Goal: Information Seeking & Learning: Learn about a topic

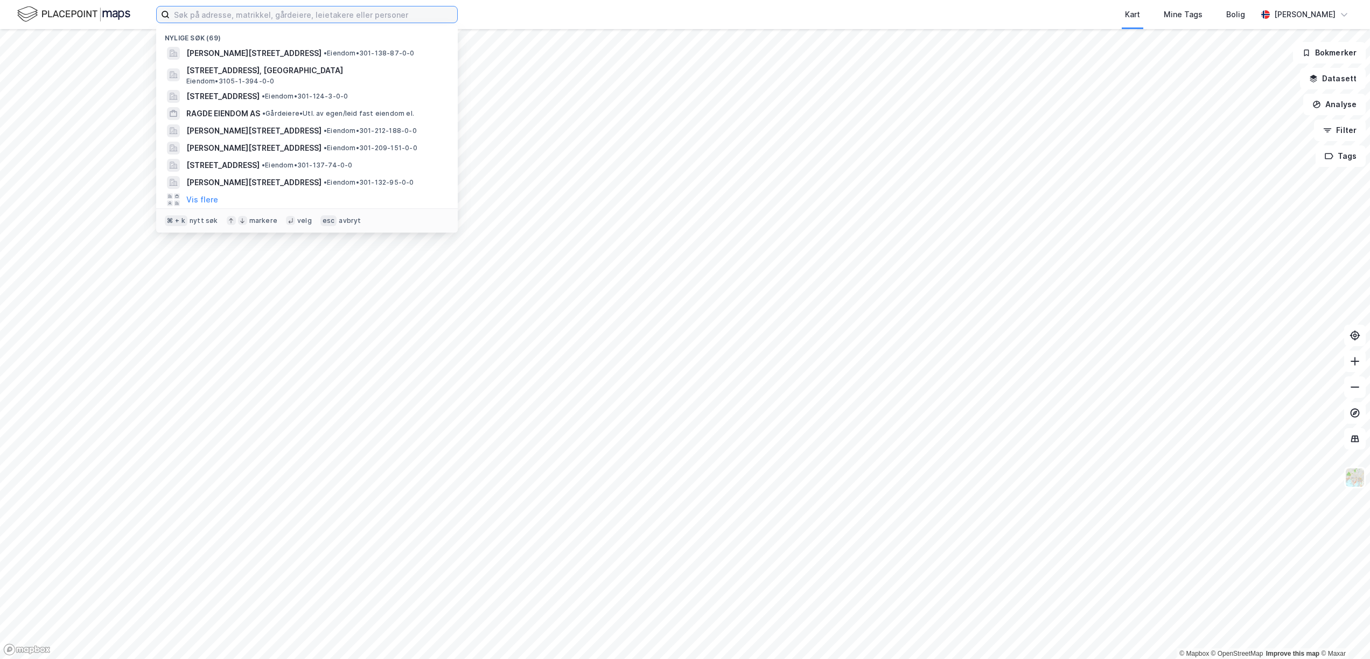
click at [281, 19] on input at bounding box center [314, 14] width 288 height 16
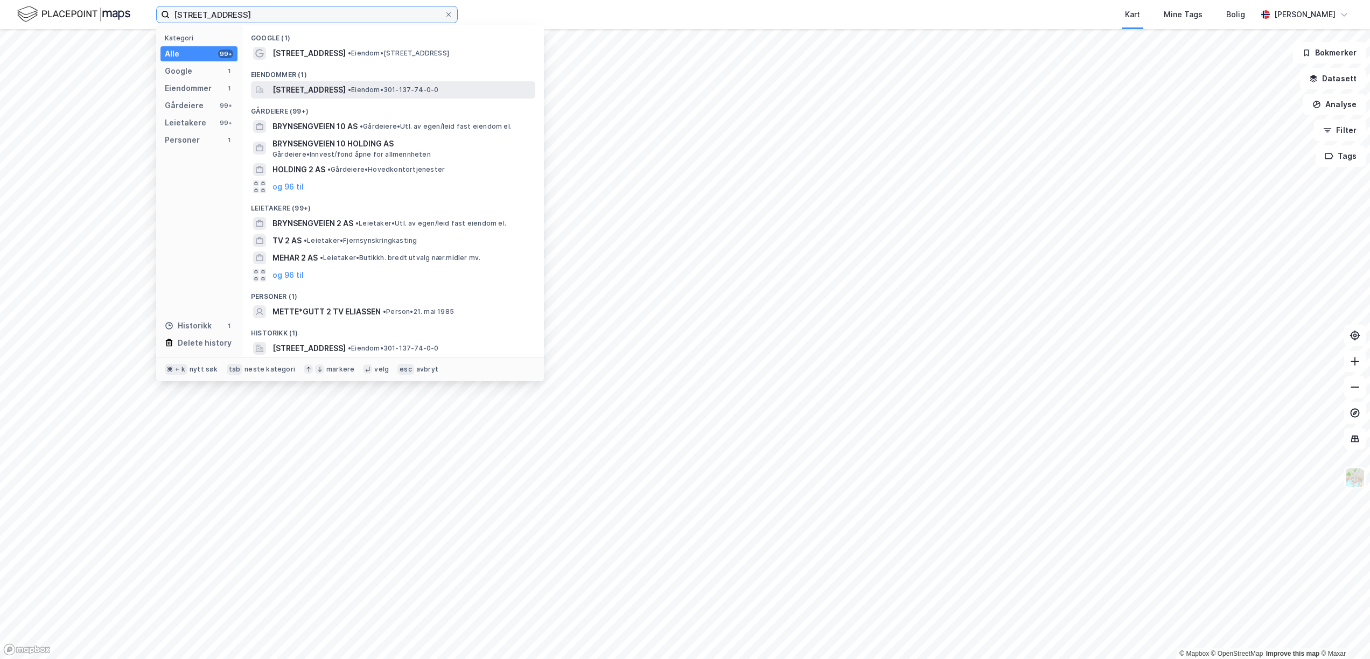
type input "[STREET_ADDRESS]"
click at [293, 92] on span "[STREET_ADDRESS]" at bounding box center [308, 89] width 73 height 13
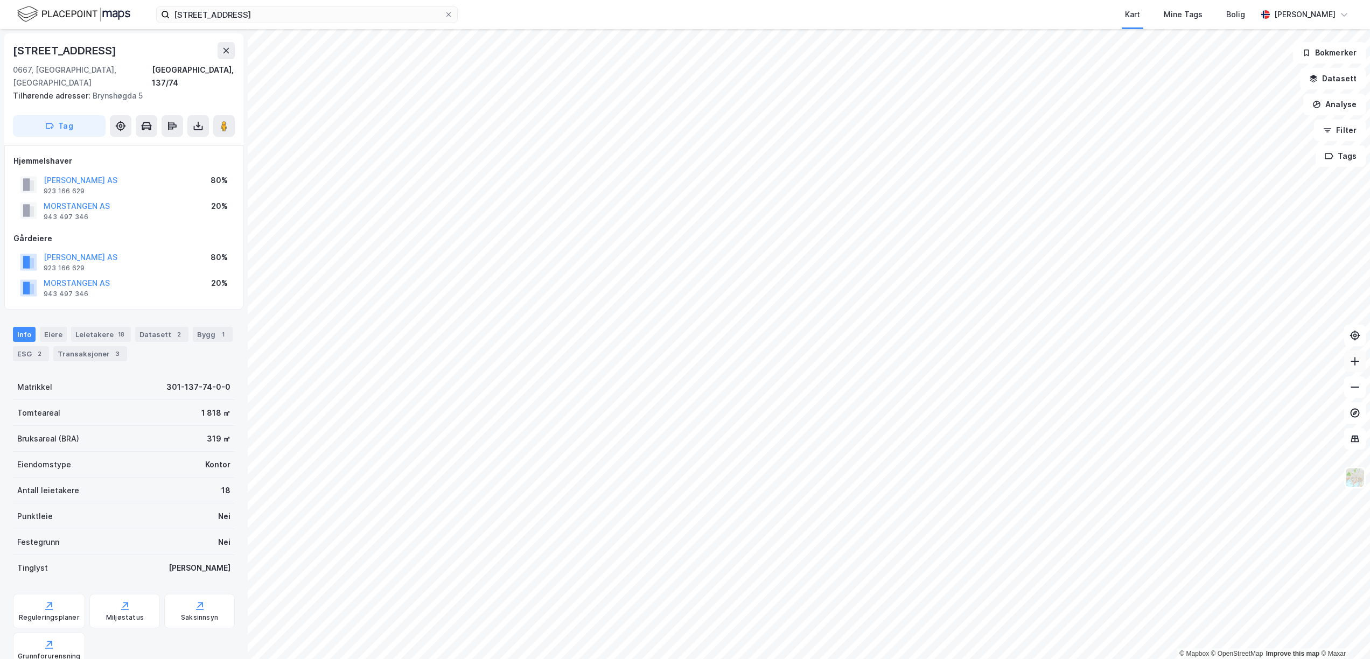
click at [1356, 360] on icon at bounding box center [1354, 361] width 11 height 11
